Goal: Check status: Check status

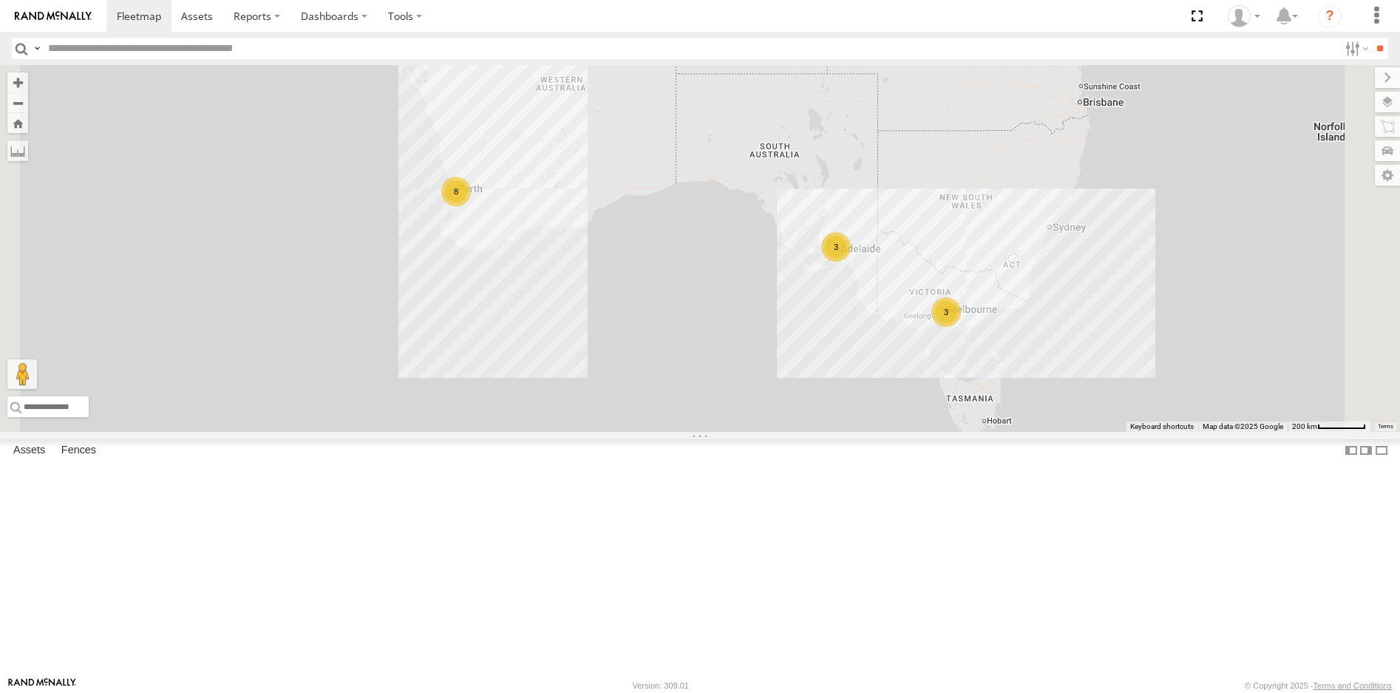
click at [0, 0] on link at bounding box center [0, 0] width 0 height 0
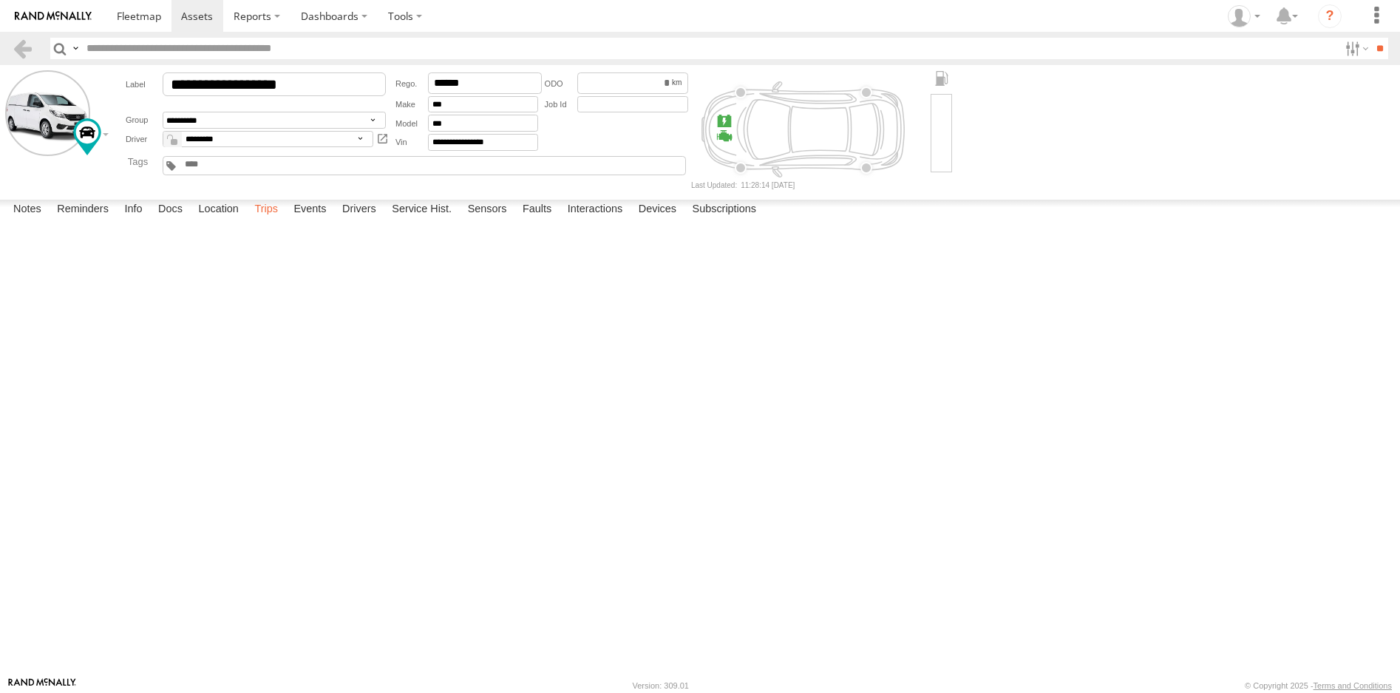
click at [262, 220] on label "Trips" at bounding box center [266, 210] width 38 height 21
click at [33, 50] on section at bounding box center [25, 48] width 27 height 21
click at [18, 49] on link at bounding box center [22, 48] width 21 height 21
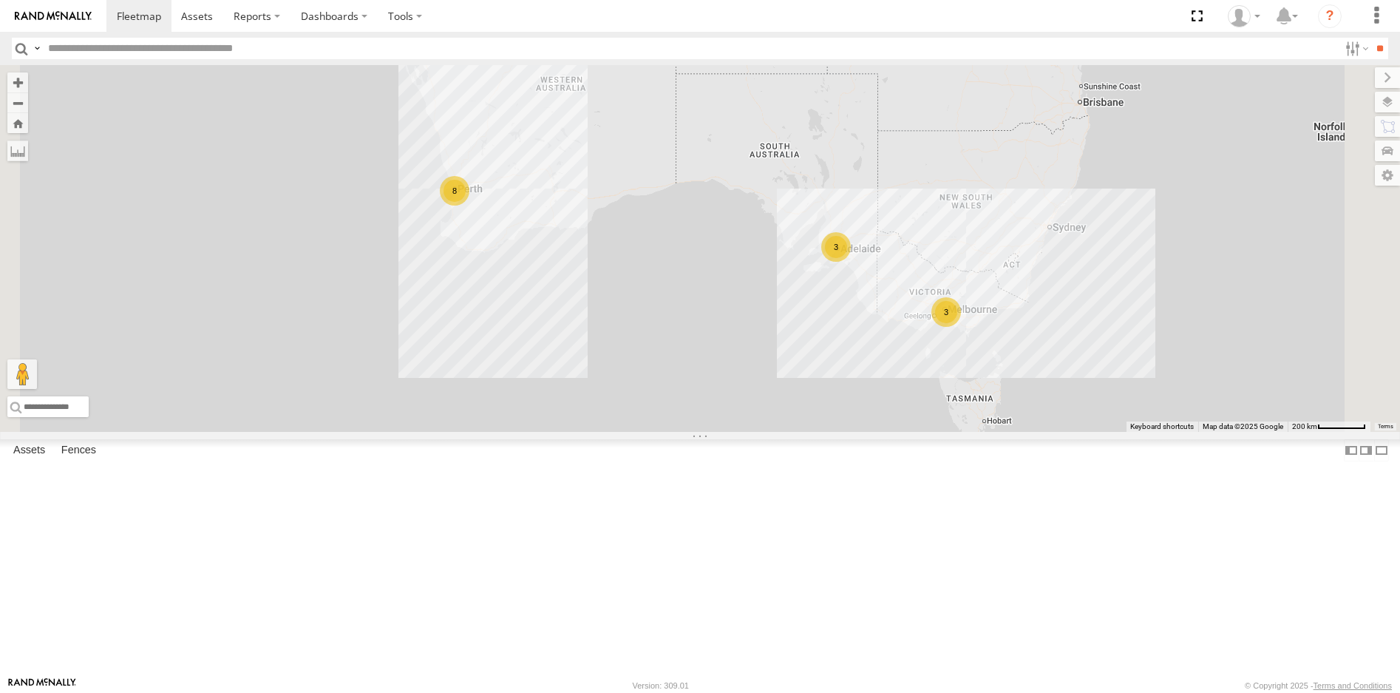
click at [0, 0] on link at bounding box center [0, 0] width 0 height 0
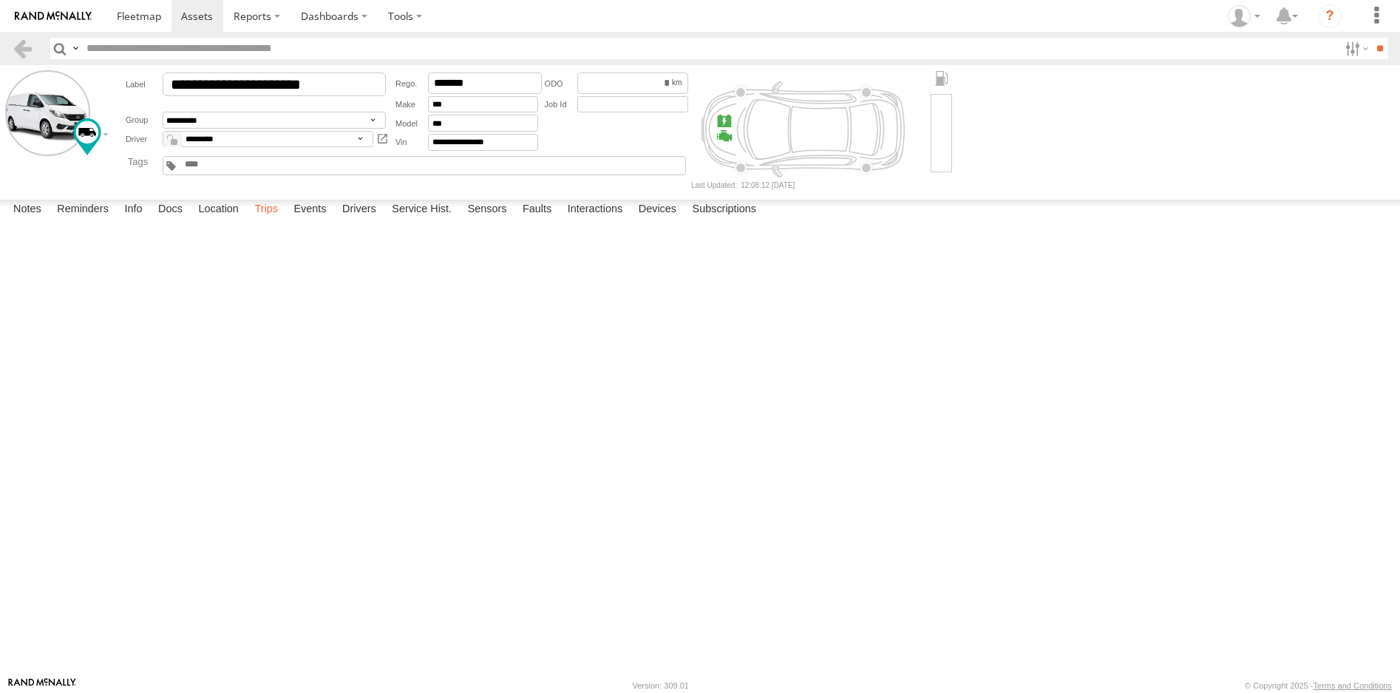
click at [279, 220] on label "Trips" at bounding box center [266, 210] width 38 height 21
click at [19, 46] on link at bounding box center [22, 48] width 21 height 21
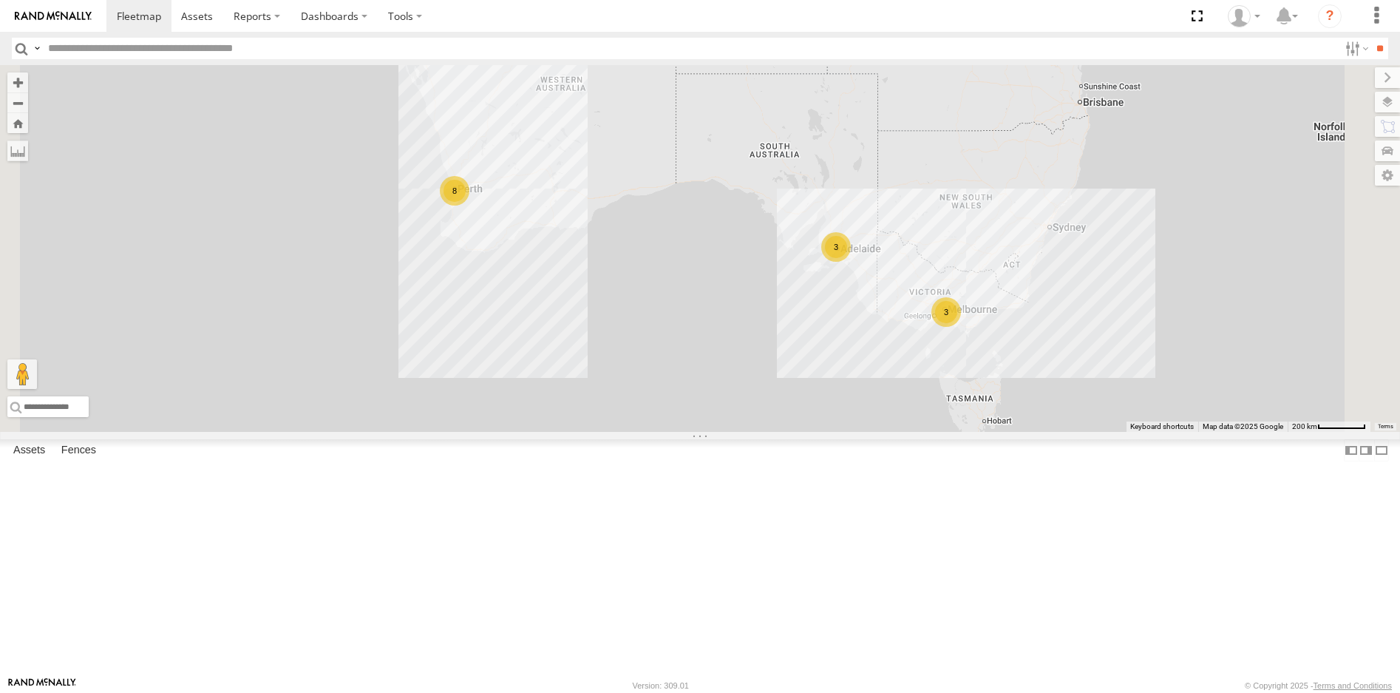
click at [0, 0] on link at bounding box center [0, 0] width 0 height 0
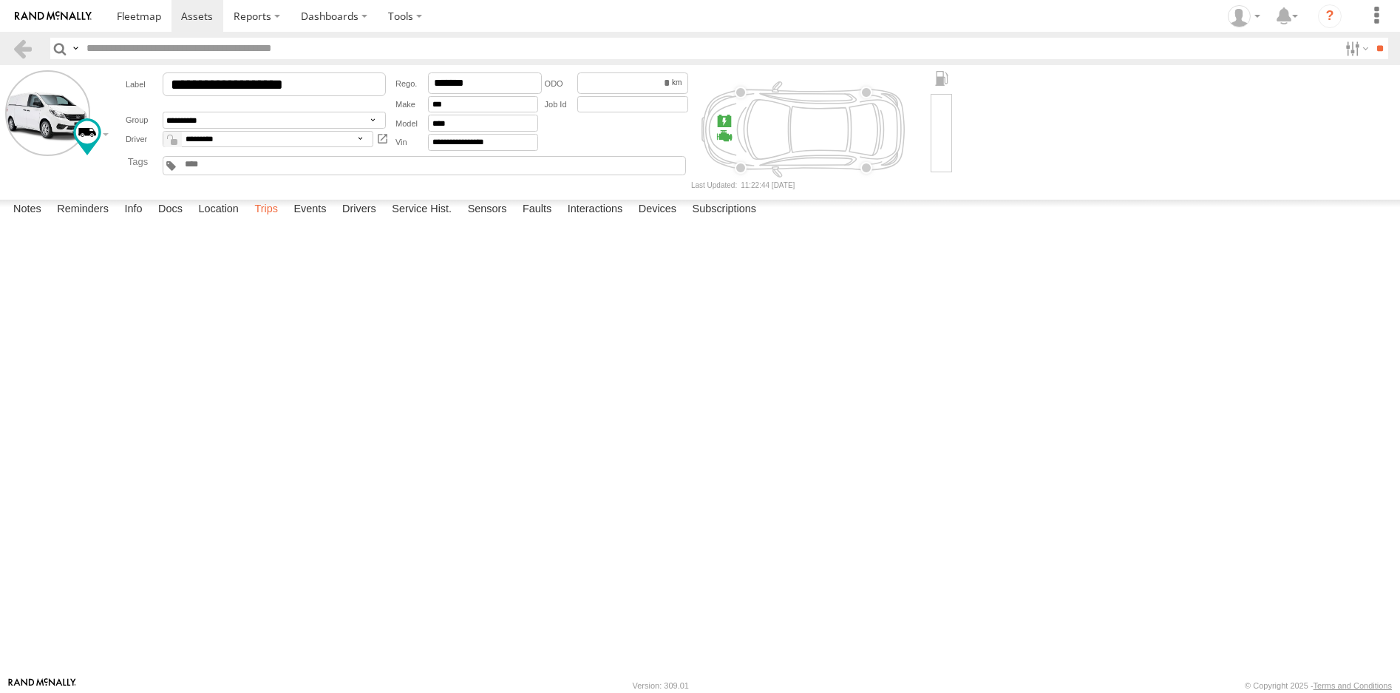
click at [265, 220] on label "Trips" at bounding box center [266, 210] width 38 height 21
click at [12, 51] on link at bounding box center [22, 48] width 21 height 21
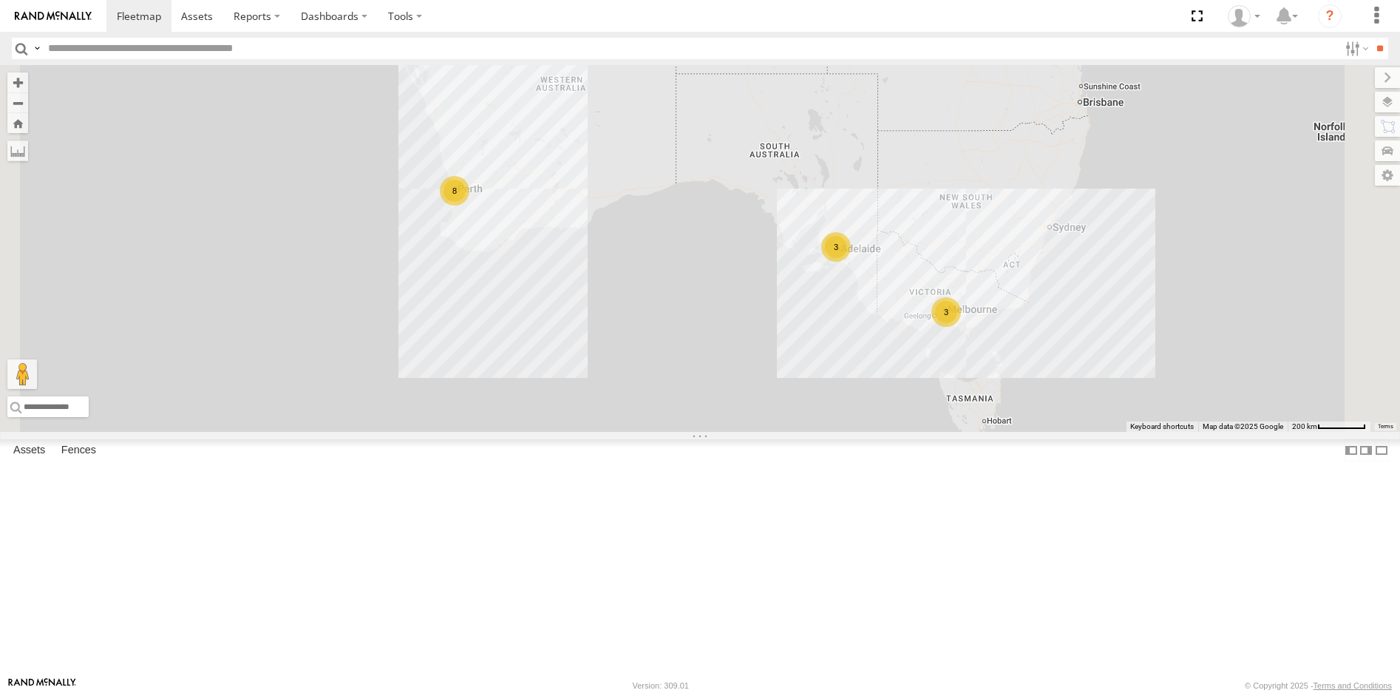
click at [0, 0] on link at bounding box center [0, 0] width 0 height 0
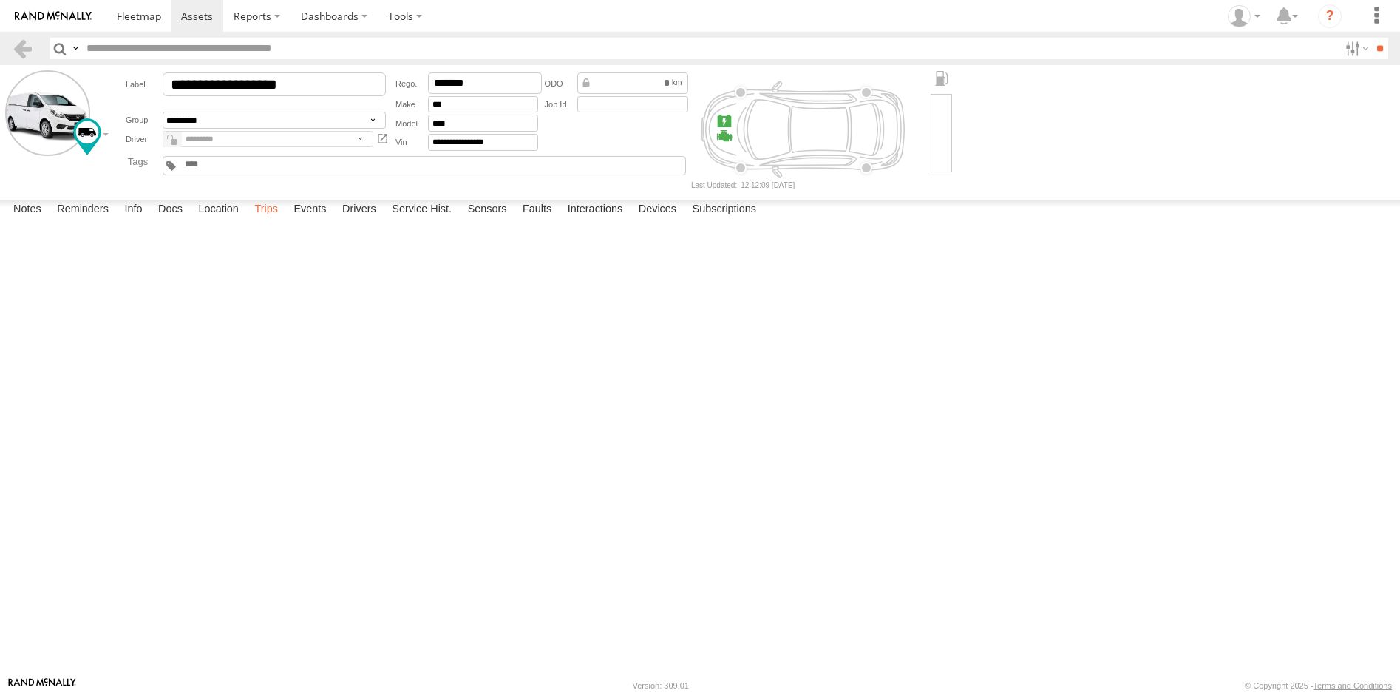
click at [265, 220] on label "Trips" at bounding box center [266, 210] width 38 height 21
click at [7, 43] on header "Search Query Asset ID Asset Label Registration Manufacturer Model VIN Job ID" at bounding box center [700, 48] width 1400 height 33
drag, startPoint x: 28, startPoint y: 50, endPoint x: 64, endPoint y: 72, distance: 41.9
click at [29, 51] on link at bounding box center [22, 48] width 21 height 21
drag, startPoint x: 25, startPoint y: 45, endPoint x: 37, endPoint y: 59, distance: 18.4
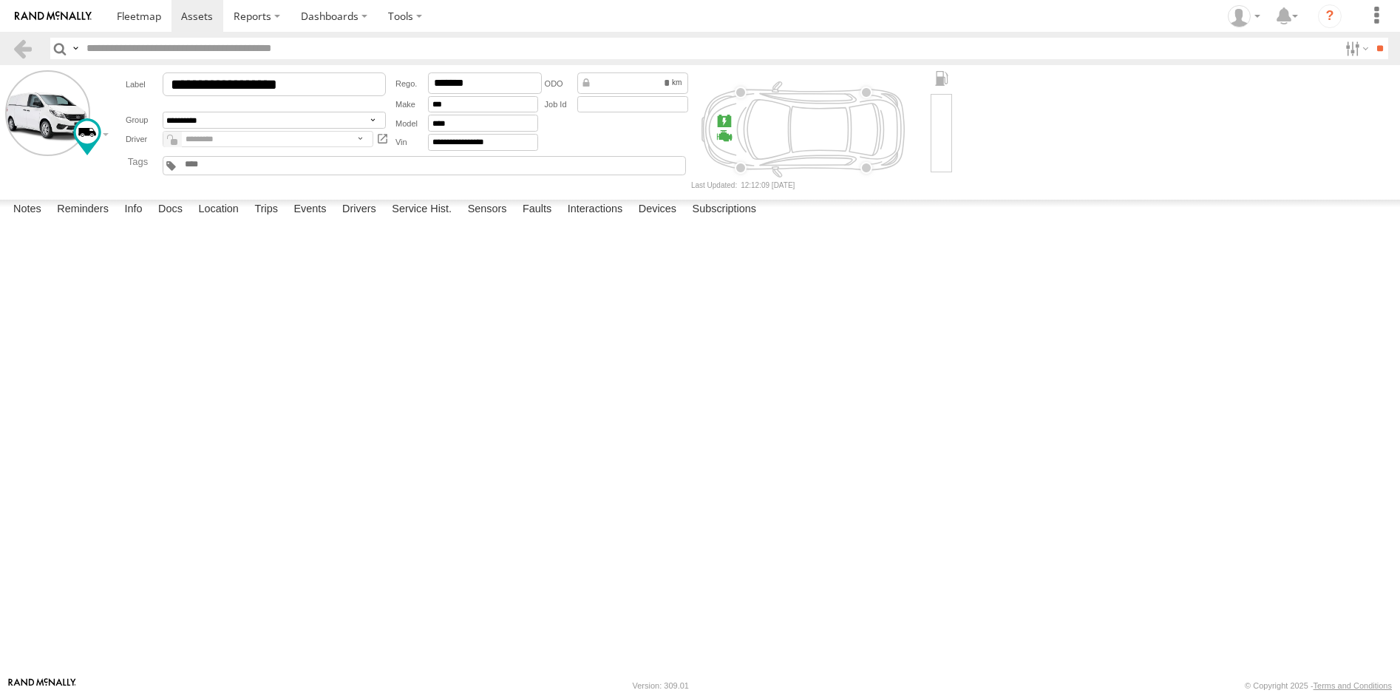
click at [25, 46] on link at bounding box center [22, 48] width 21 height 21
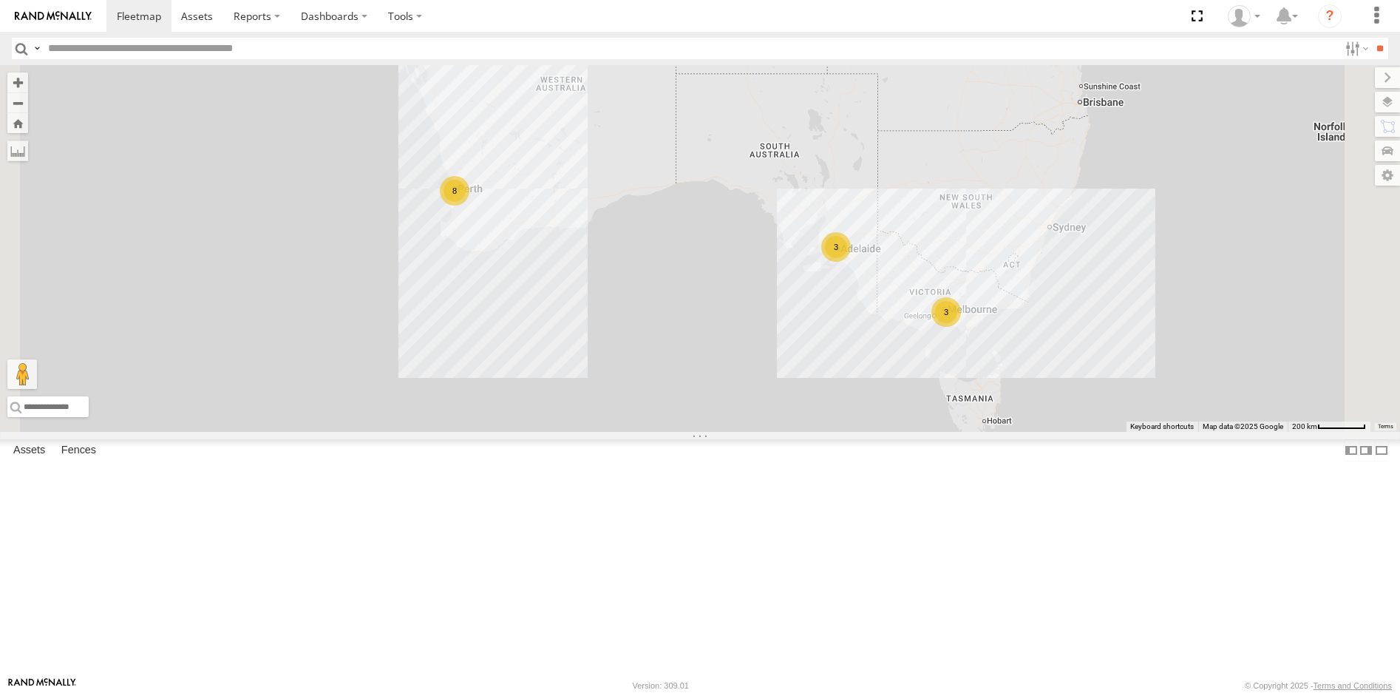
click at [0, 0] on link at bounding box center [0, 0] width 0 height 0
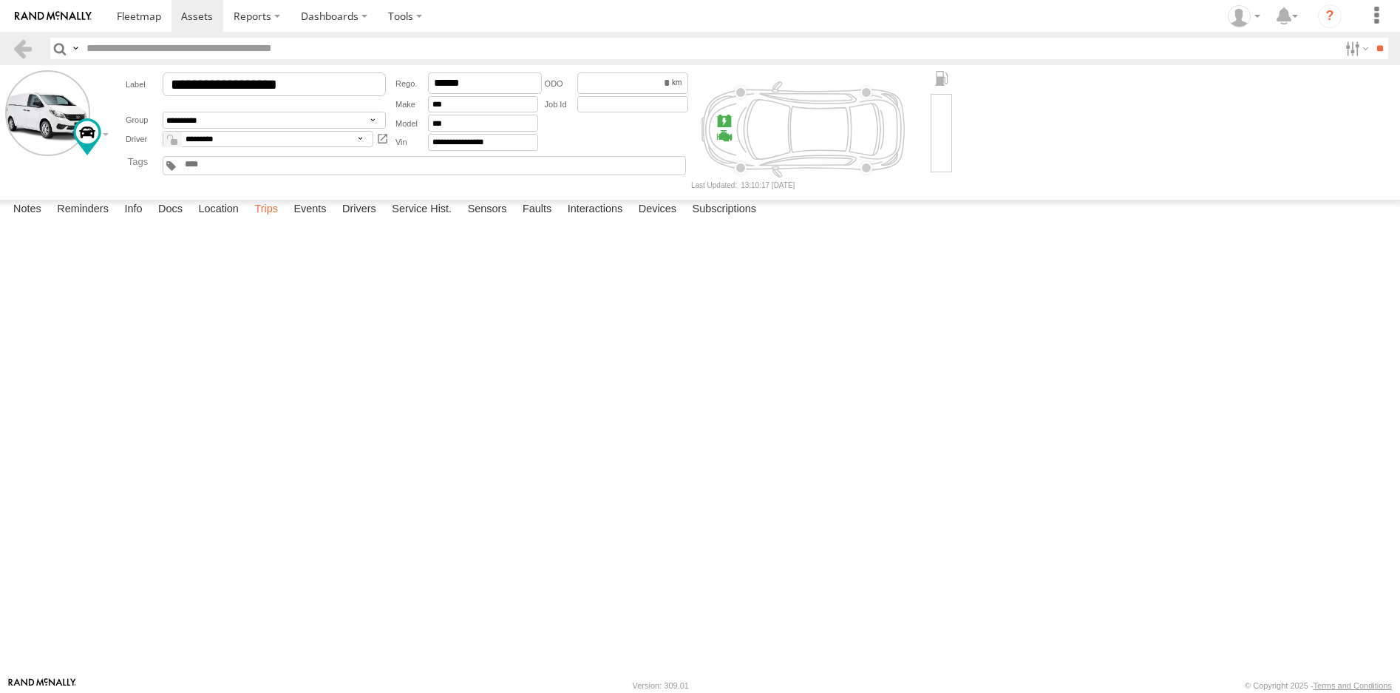
click at [267, 220] on label "Trips" at bounding box center [266, 210] width 38 height 21
click at [19, 52] on link at bounding box center [22, 48] width 21 height 21
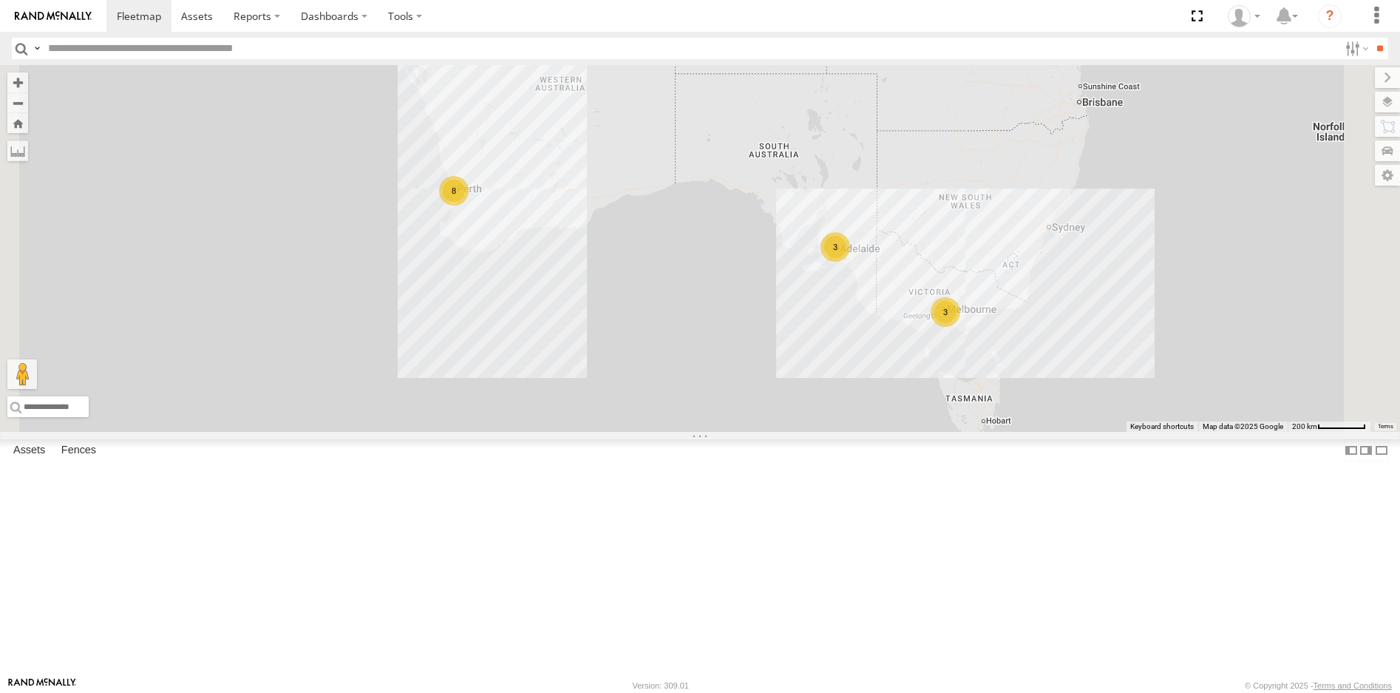
click at [0, 0] on link at bounding box center [0, 0] width 0 height 0
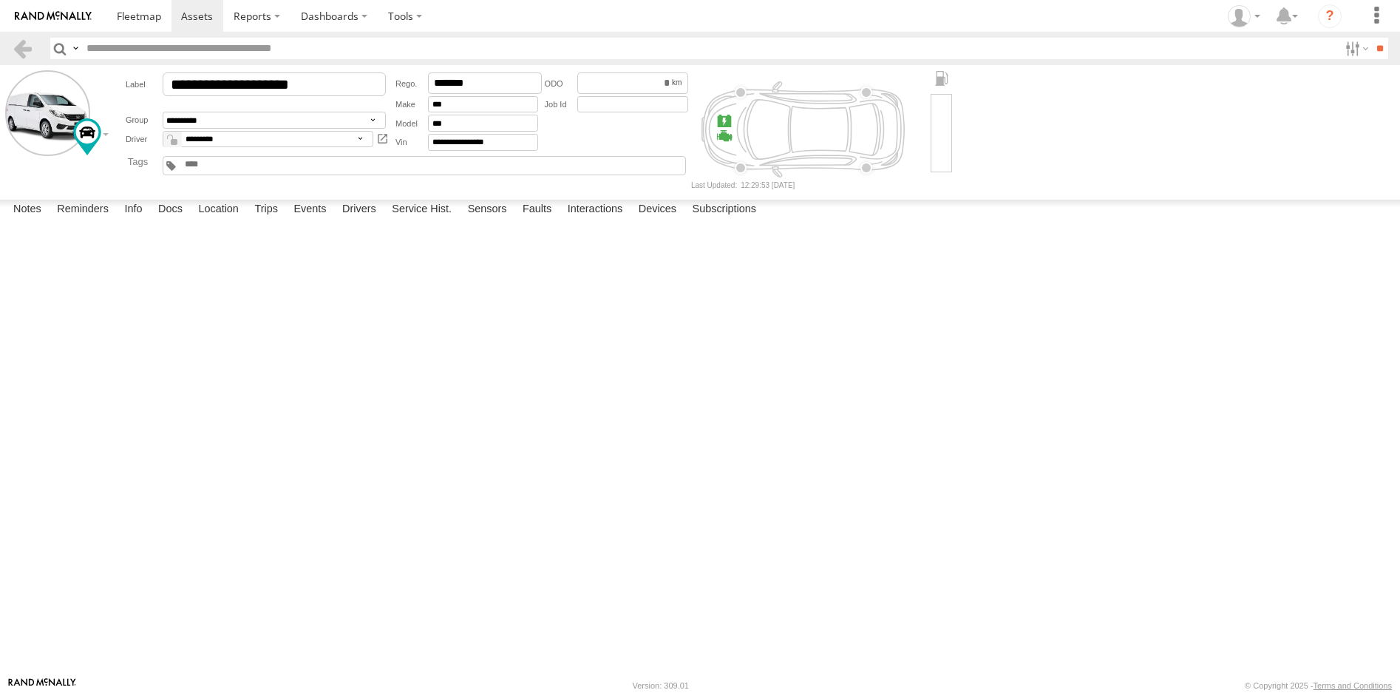
scroll to position [444, 0]
click at [0, 0] on div "Start Time Start Location End Time End Location Driver Distance Job ID" at bounding box center [0, 0] width 0 height 0
click at [0, 0] on link at bounding box center [0, 0] width 0 height 0
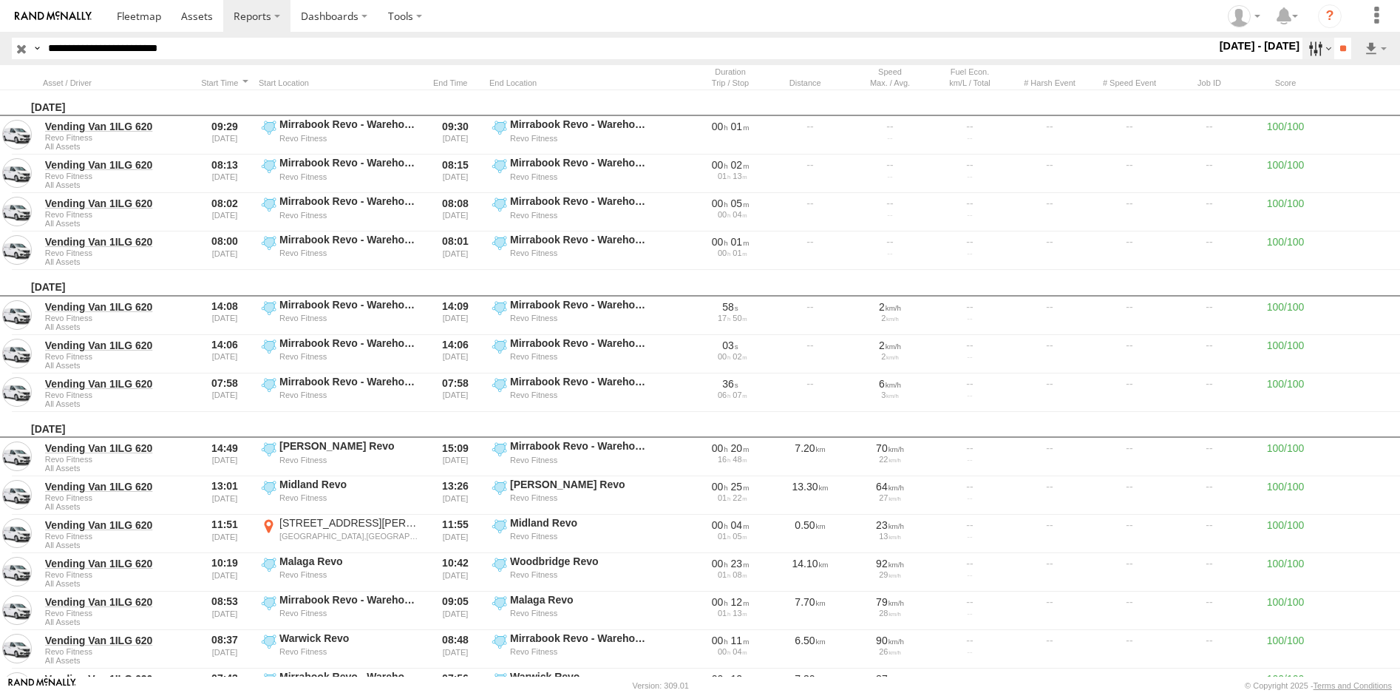
click at [1306, 55] on label at bounding box center [1319, 48] width 32 height 21
click at [0, 0] on label at bounding box center [0, 0] width 0 height 0
click at [1335, 47] on input "**" at bounding box center [1343, 48] width 17 height 21
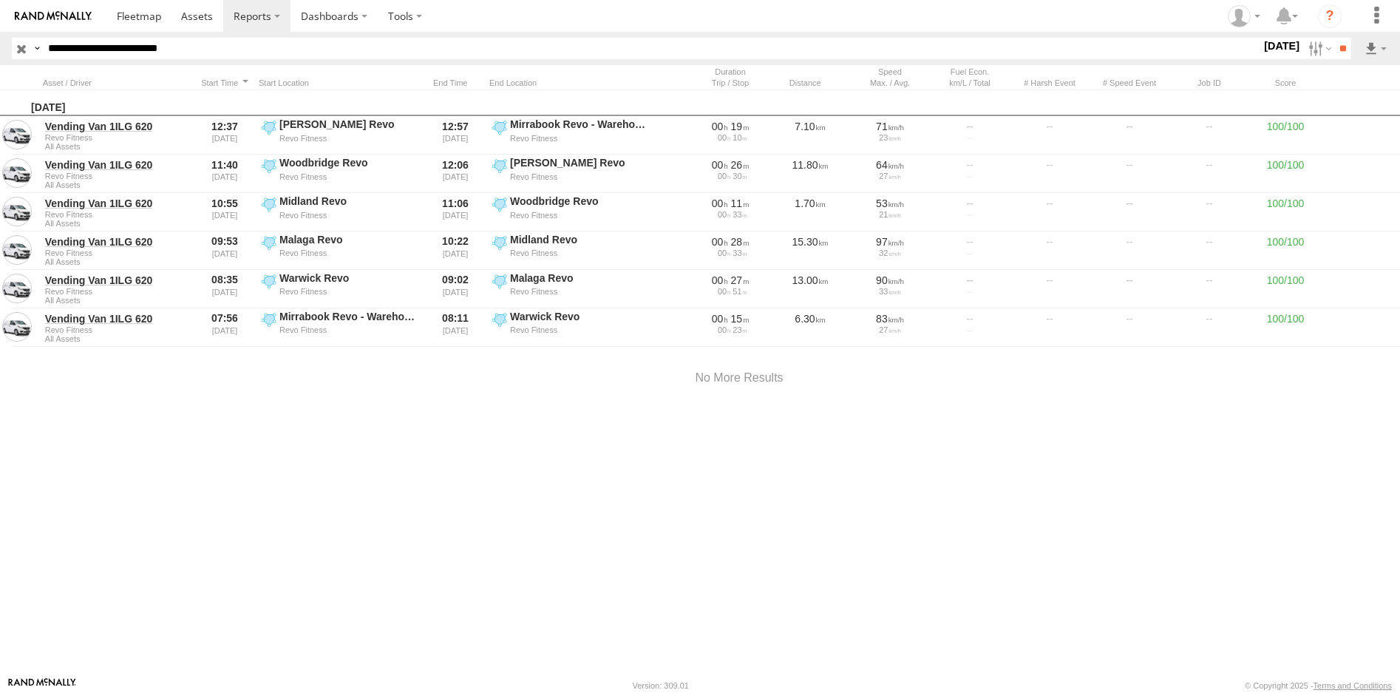
drag, startPoint x: 1305, startPoint y: 44, endPoint x: 1298, endPoint y: 84, distance: 41.3
click at [1305, 44] on label at bounding box center [1319, 48] width 32 height 21
click at [0, 0] on label at bounding box center [0, 0] width 0 height 0
click at [1339, 48] on input "**" at bounding box center [1343, 48] width 17 height 21
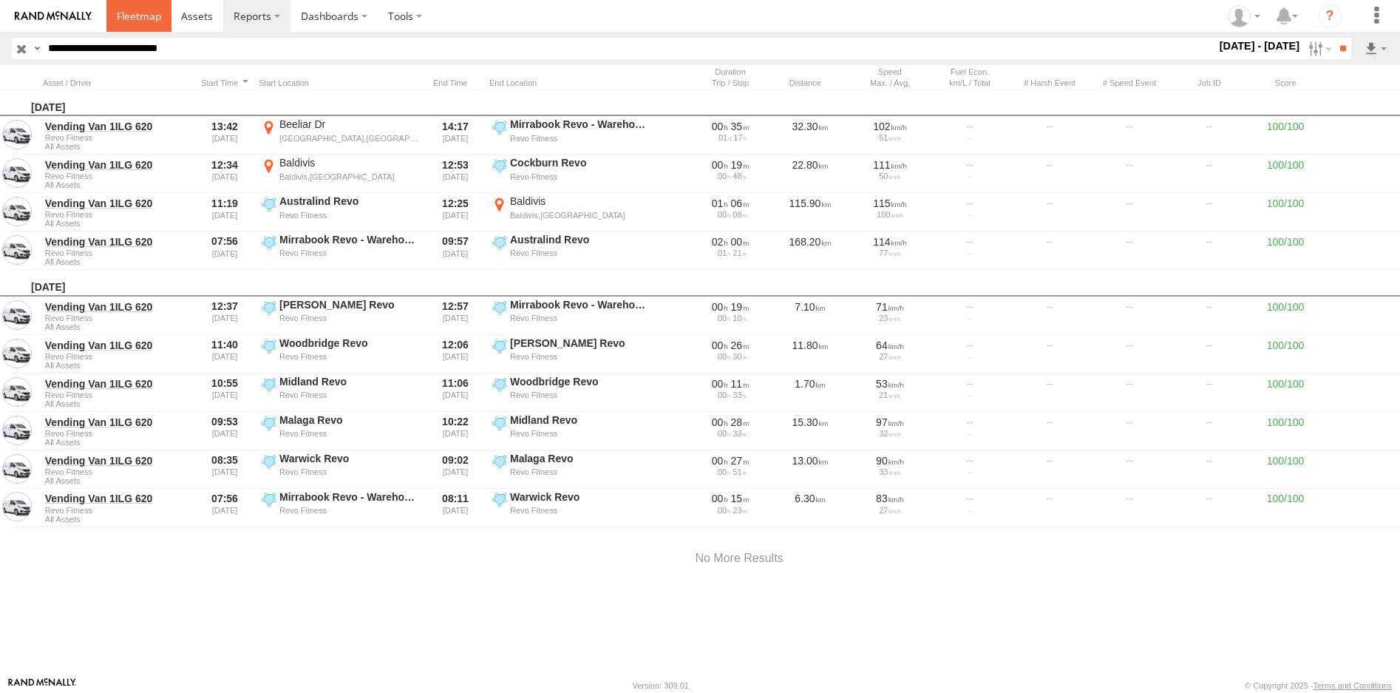
click at [121, 11] on span at bounding box center [139, 16] width 44 height 14
